Goal: Task Accomplishment & Management: Manage account settings

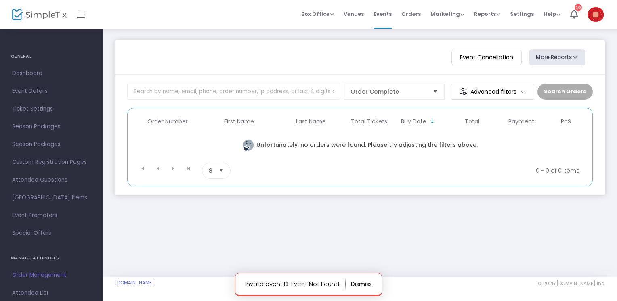
click at [592, 15] on img at bounding box center [595, 14] width 17 height 15
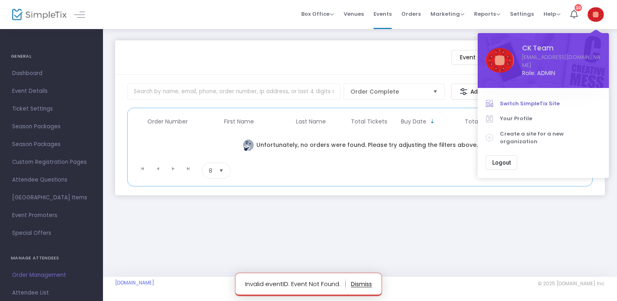
click at [535, 100] on span "Switch SimpleTix Site" at bounding box center [550, 104] width 101 height 8
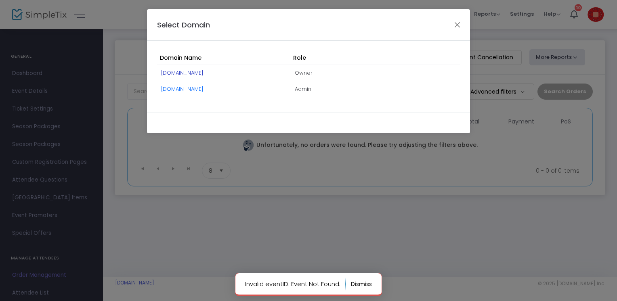
click at [201, 73] on link "[DOMAIN_NAME]" at bounding box center [182, 73] width 42 height 8
